Goal: Navigation & Orientation: Find specific page/section

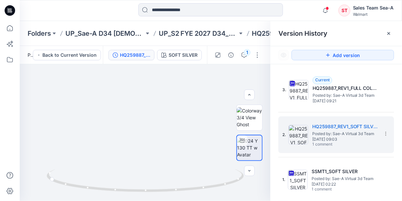
scroll to position [33, 0]
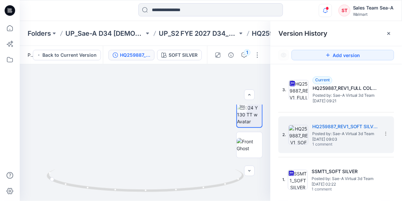
click at [330, 9] on icon "button" at bounding box center [325, 10] width 12 height 13
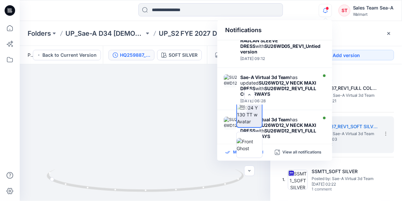
click at [228, 152] on icon at bounding box center [227, 153] width 5 height 6
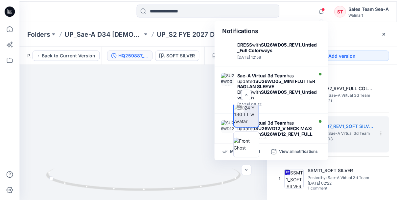
scroll to position [0, 0]
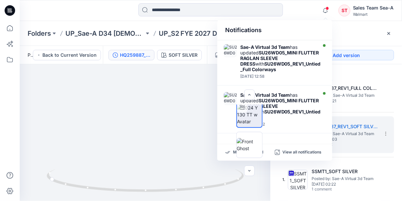
click at [229, 151] on div at bounding box center [249, 133] width 42 height 56
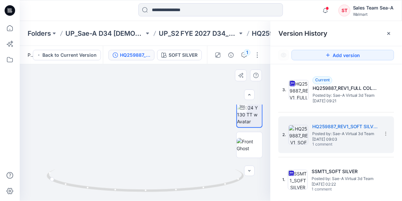
click at [227, 154] on img at bounding box center [145, 108] width 236 height 186
click at [222, 38] on div "Folders UP_Sae-A D34 [DEMOGRAPHIC_DATA] Knit Tops UP_S2 FYE 2027 D34_Missy Tops…" at bounding box center [211, 33] width 382 height 25
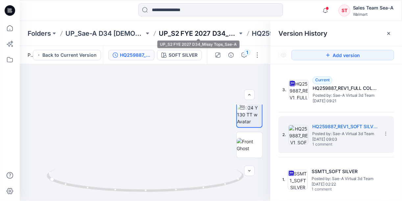
click at [223, 33] on p "UP_S2 FYE 2027 D34_Missy Tops_Sae-A" at bounding box center [198, 33] width 79 height 9
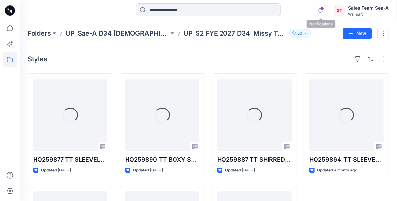
click at [325, 11] on icon "button" at bounding box center [320, 10] width 12 height 13
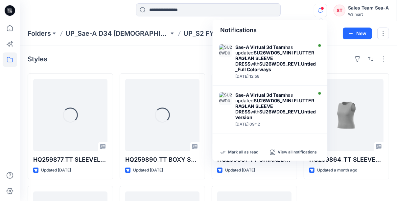
click at [229, 150] on p "Mark all as read" at bounding box center [243, 153] width 30 height 6
click at [227, 152] on div "Mark all as read" at bounding box center [245, 153] width 50 height 6
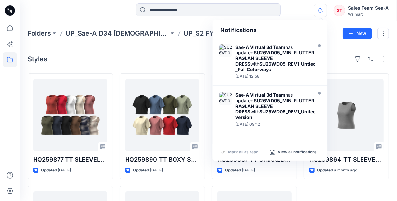
click at [318, 12] on icon "button" at bounding box center [320, 10] width 12 height 13
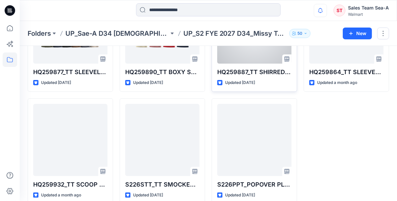
scroll to position [98, 0]
